Goal: Navigation & Orientation: Understand site structure

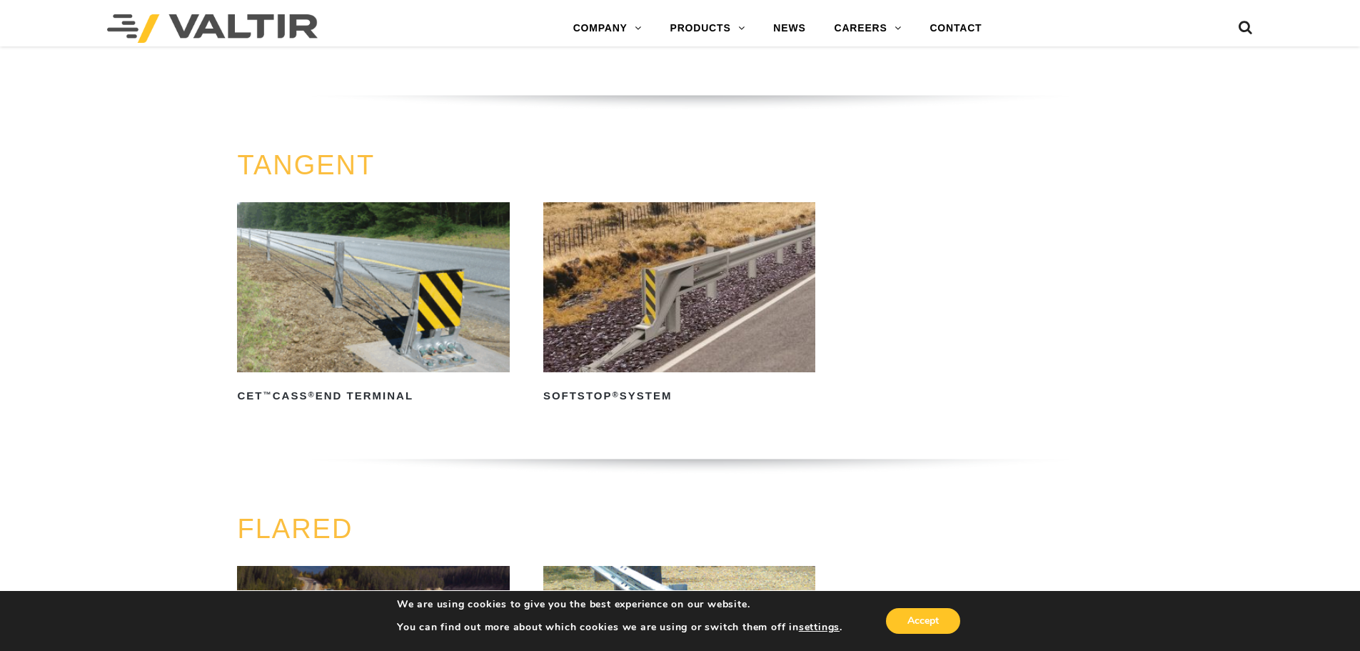
scroll to position [783, 0]
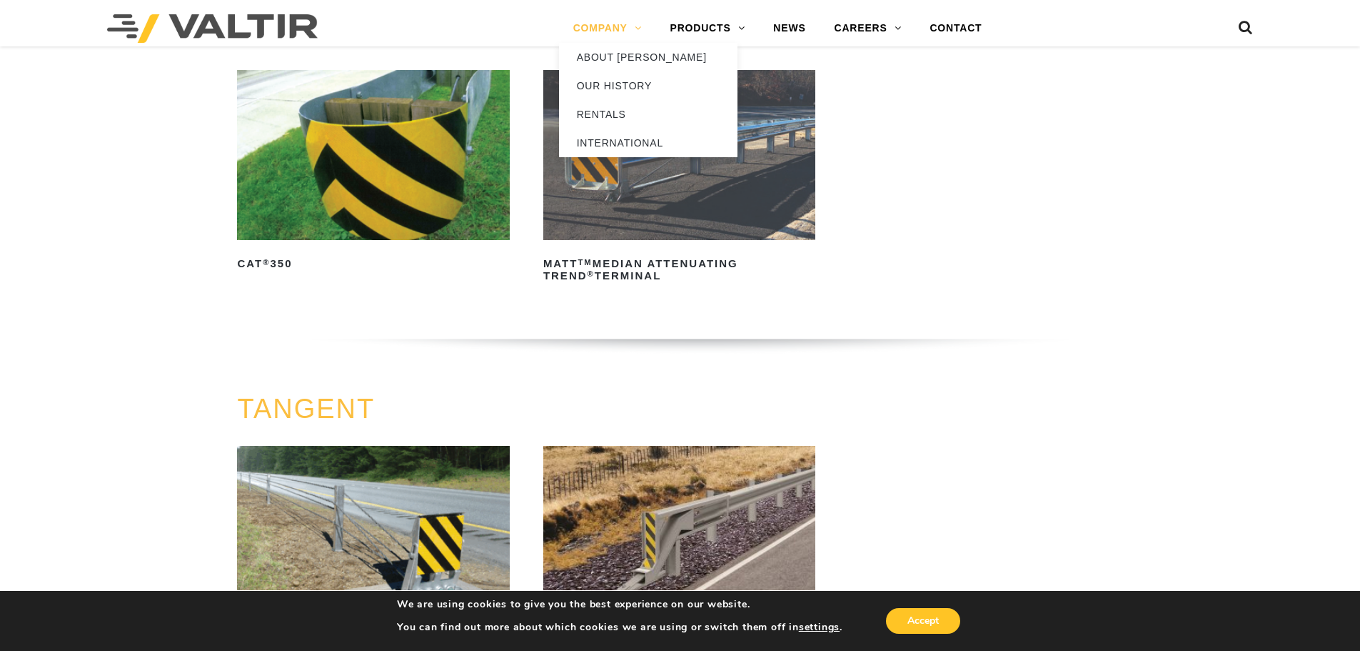
click at [612, 27] on link "COMPANY" at bounding box center [607, 28] width 97 height 29
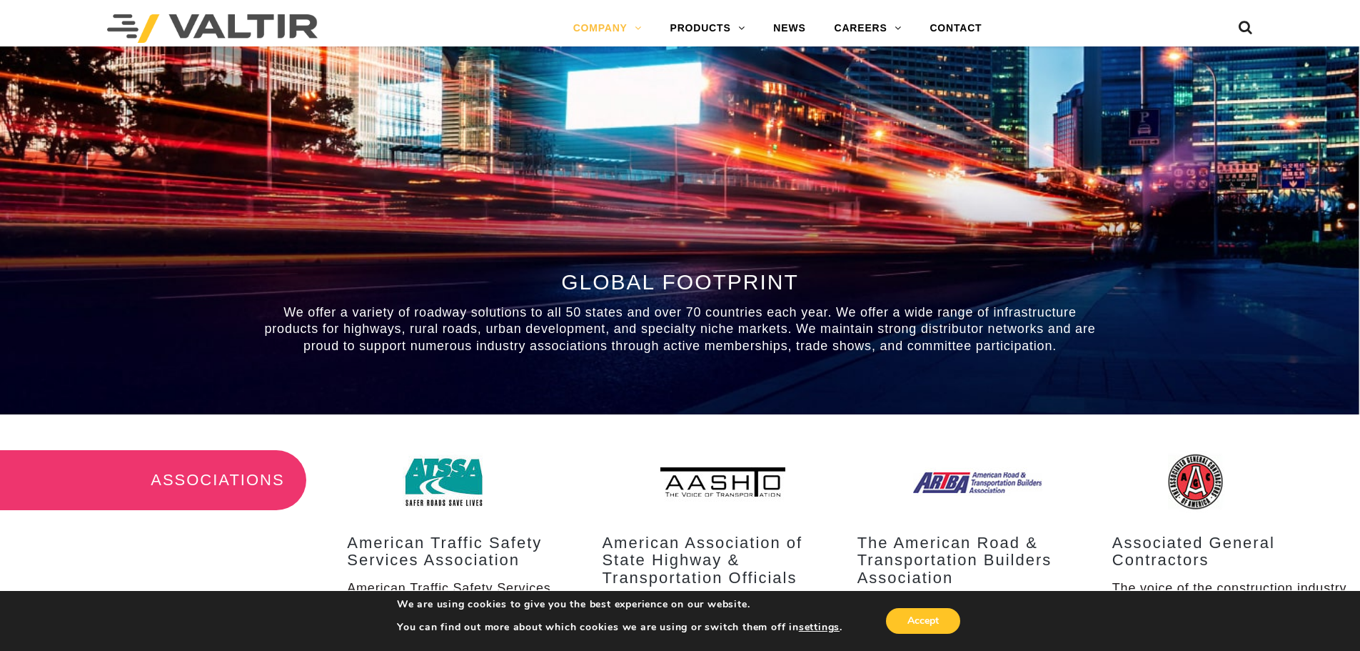
scroll to position [1285, 0]
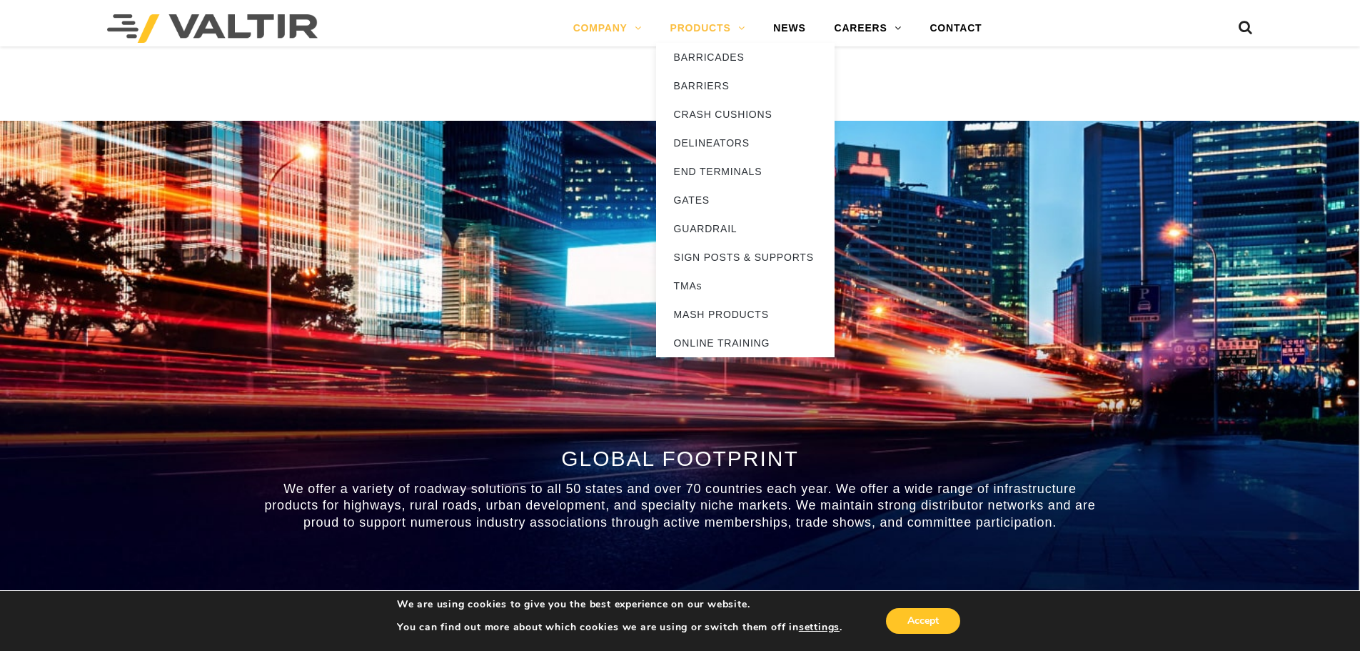
click at [713, 23] on link "PRODUCTS" at bounding box center [708, 28] width 104 height 29
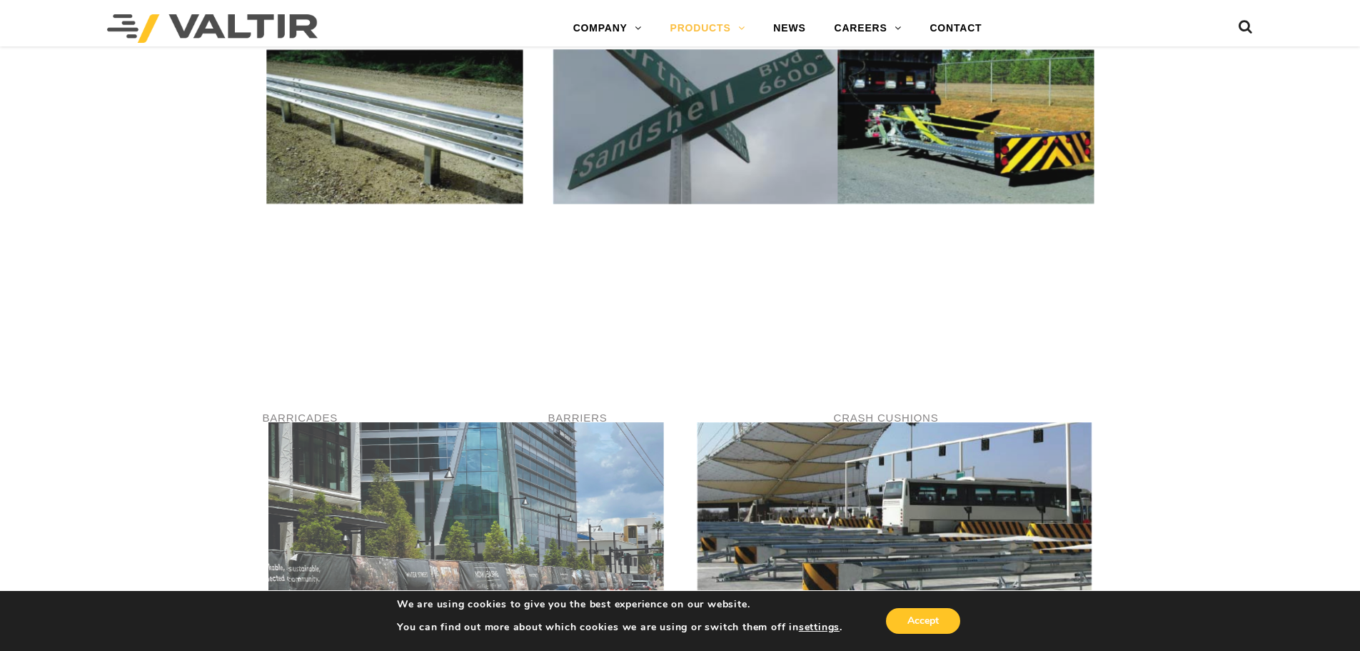
scroll to position [571, 0]
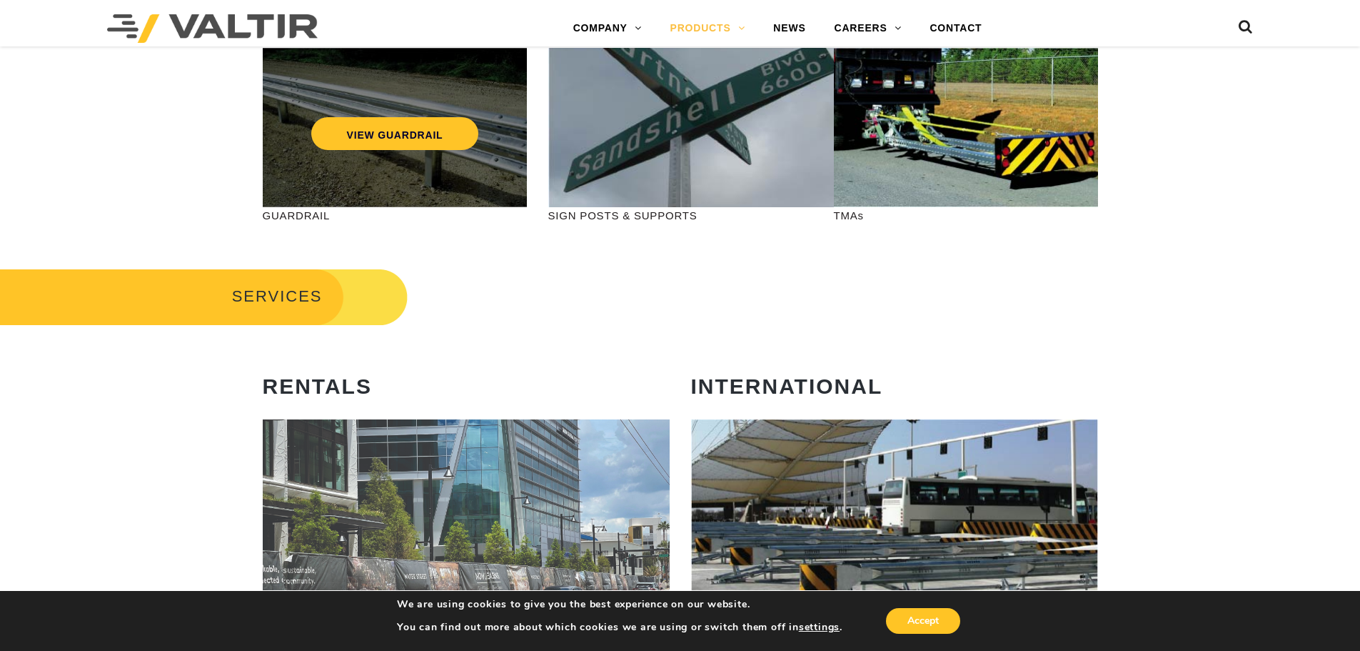
click at [407, 174] on div "VIEW GUARDRAIL" at bounding box center [395, 127] width 264 height 159
click at [424, 135] on link "VIEW GUARDRAIL" at bounding box center [395, 133] width 168 height 33
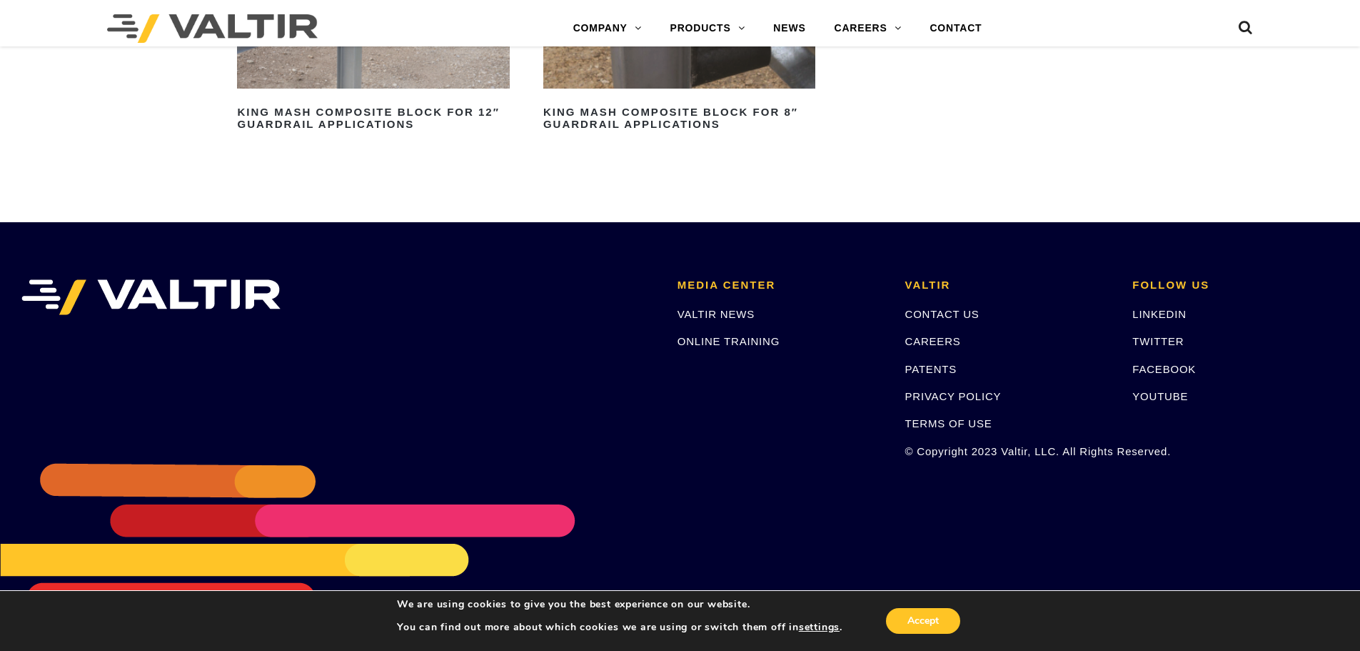
scroll to position [1223, 0]
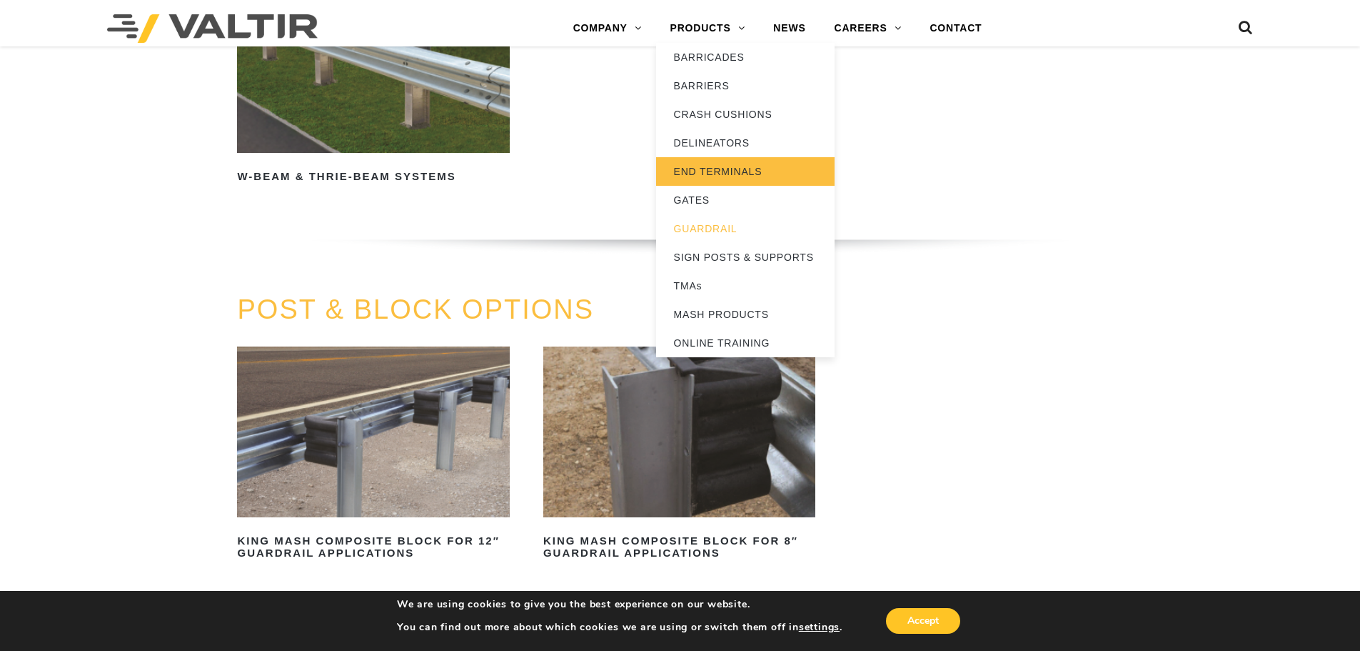
click at [723, 169] on link "END TERMINALS" at bounding box center [745, 171] width 179 height 29
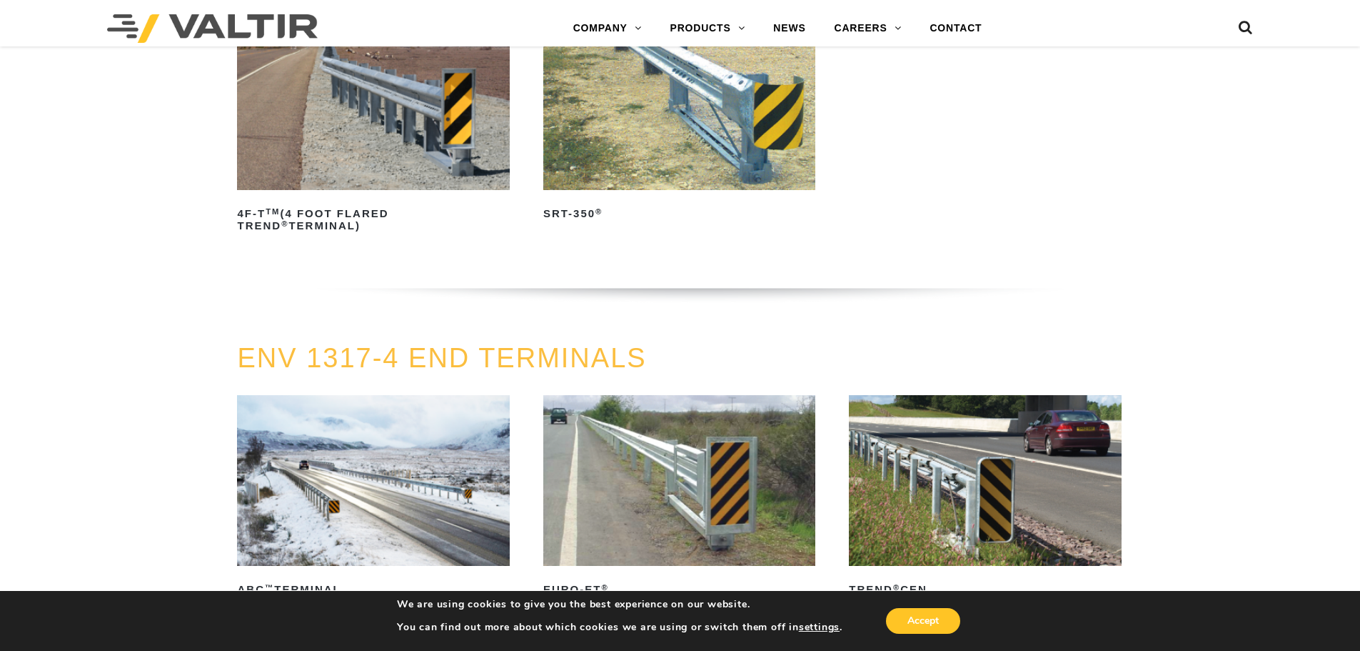
scroll to position [1569, 0]
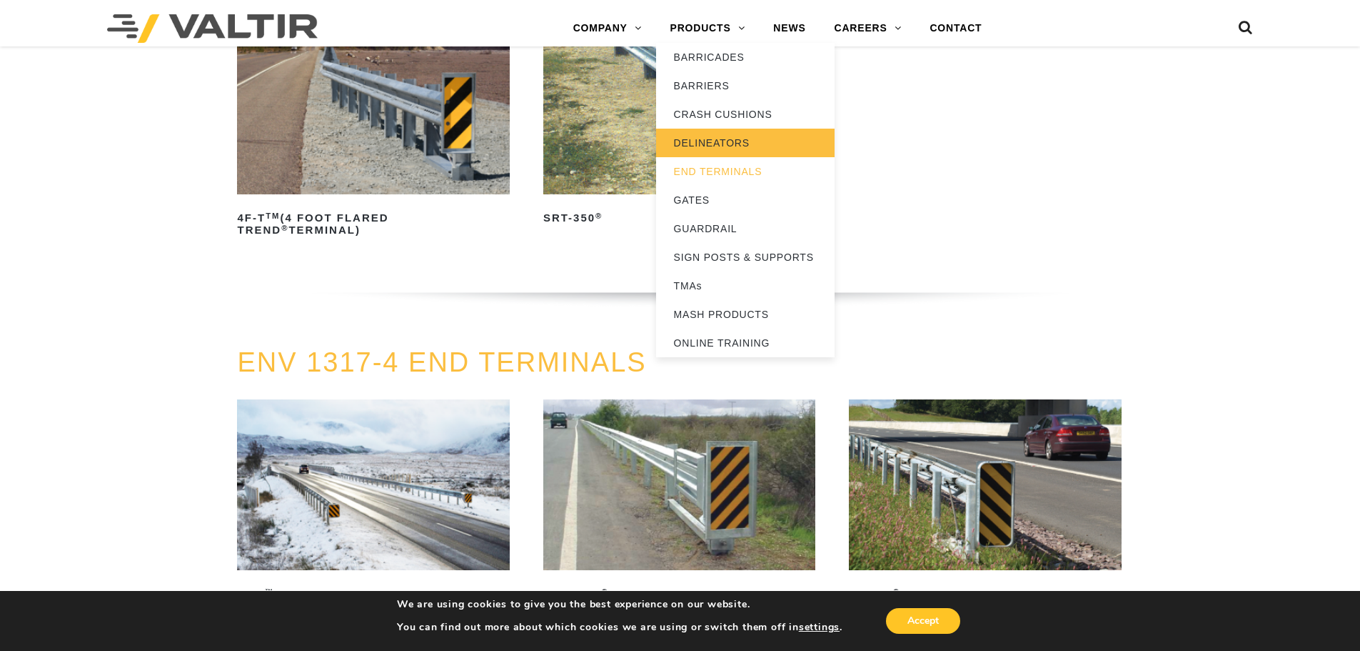
click at [737, 141] on link "DELINEATORS" at bounding box center [745, 143] width 179 height 29
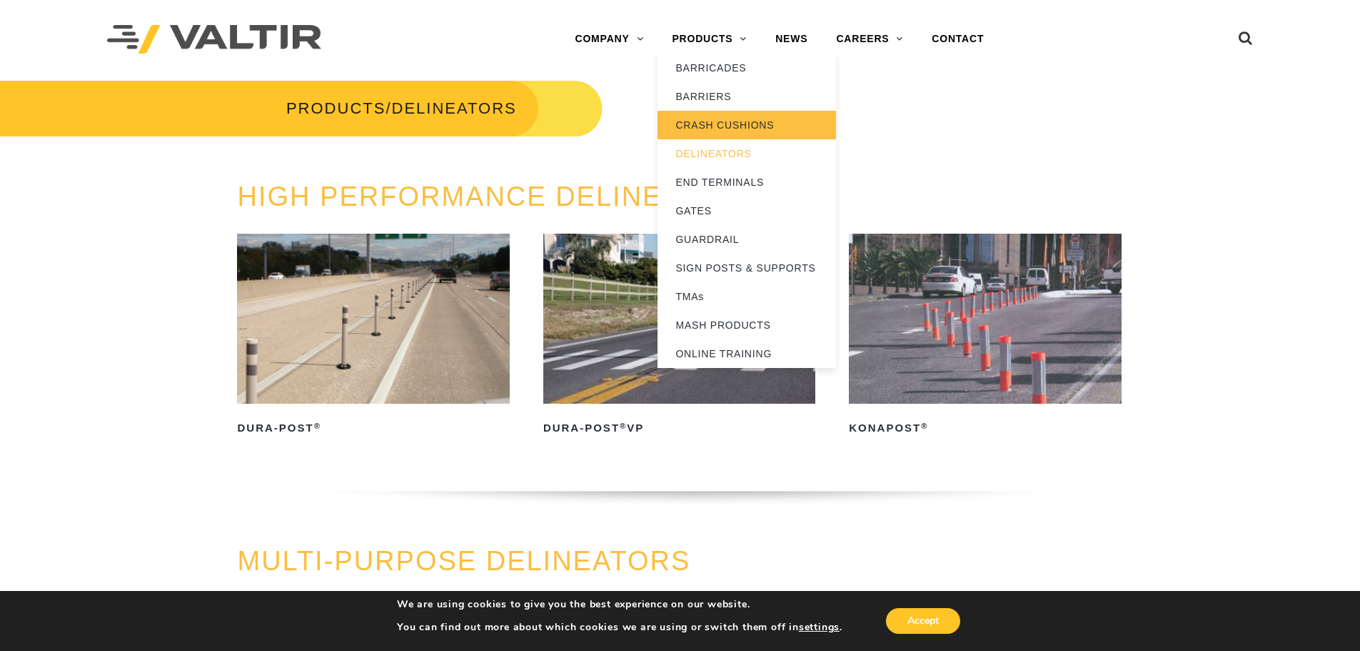
click at [707, 117] on link "CRASH CUSHIONS" at bounding box center [747, 125] width 179 height 29
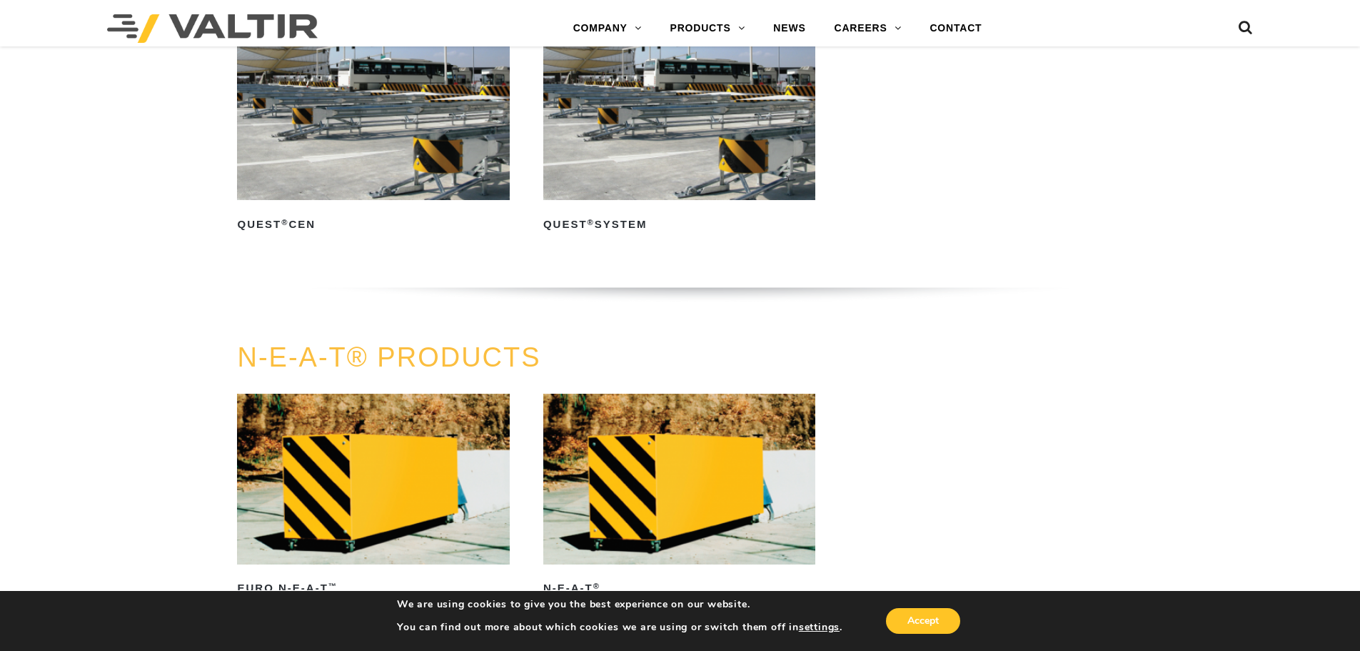
scroll to position [2928, 0]
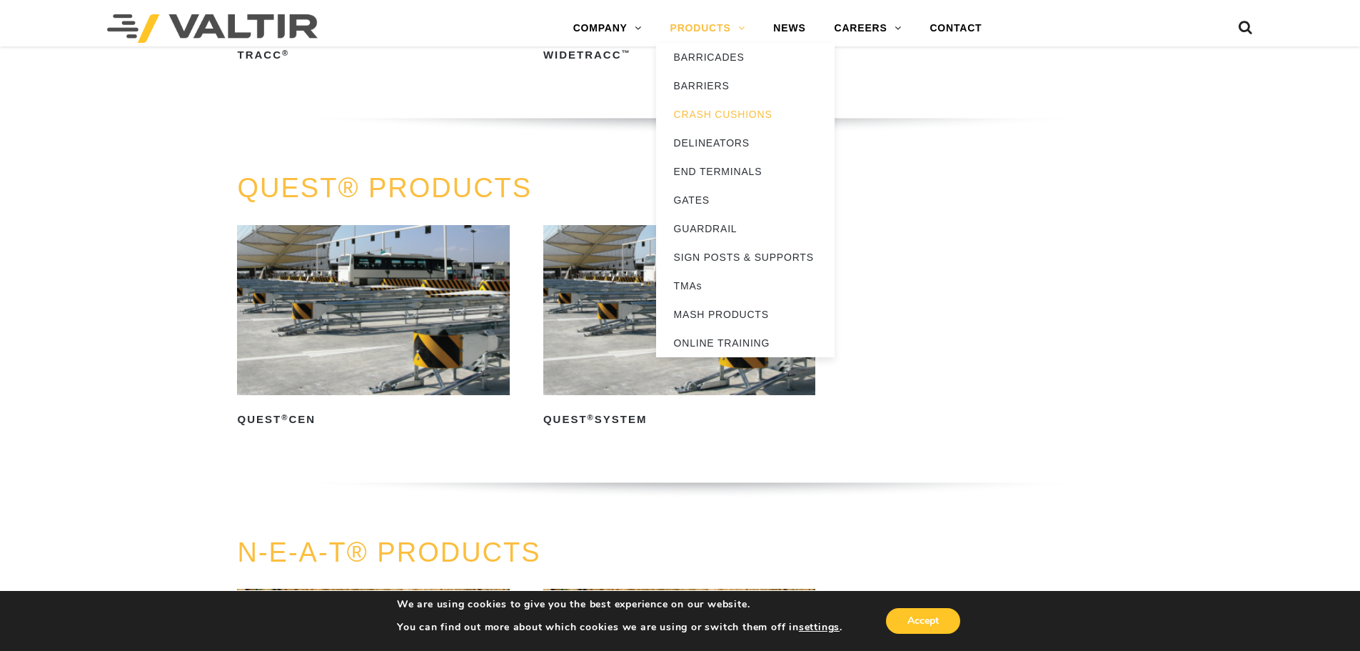
click at [713, 24] on link "PRODUCTS" at bounding box center [708, 28] width 104 height 29
